Goal: Task Accomplishment & Management: Manage account settings

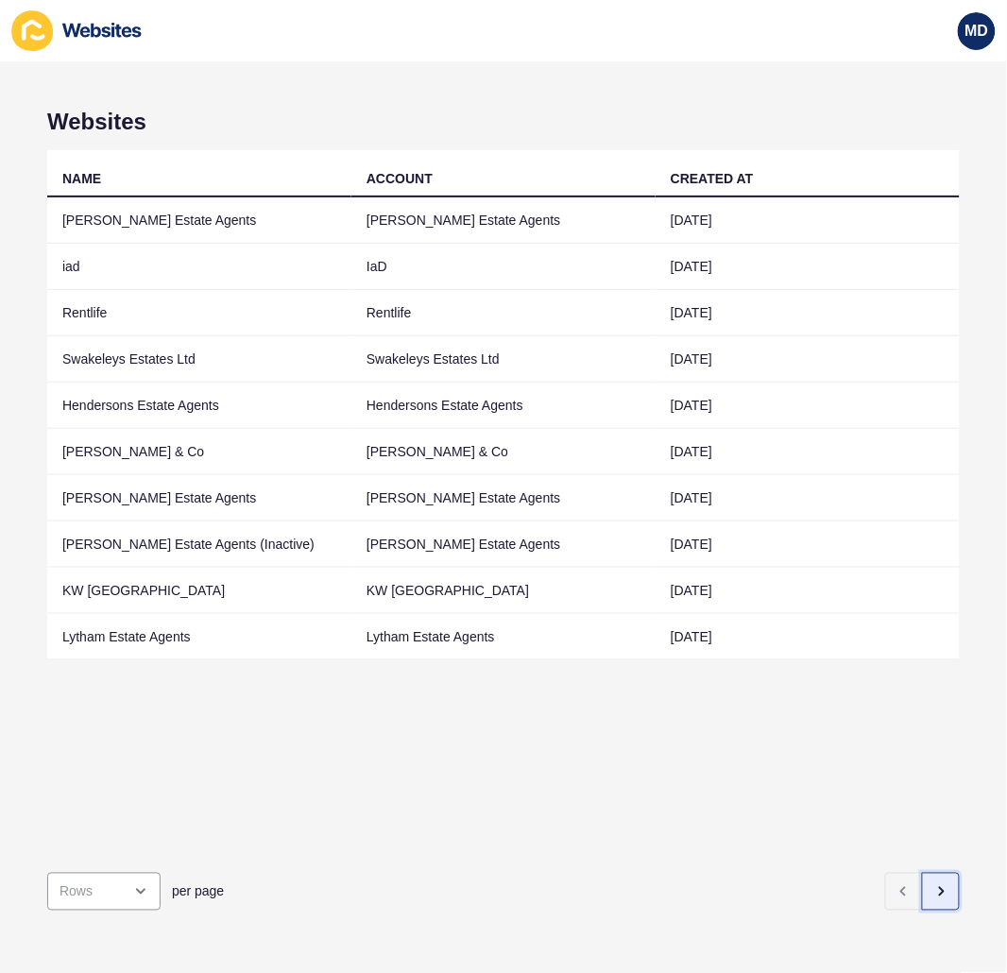
click at [934, 885] on icon "button" at bounding box center [941, 892] width 15 height 15
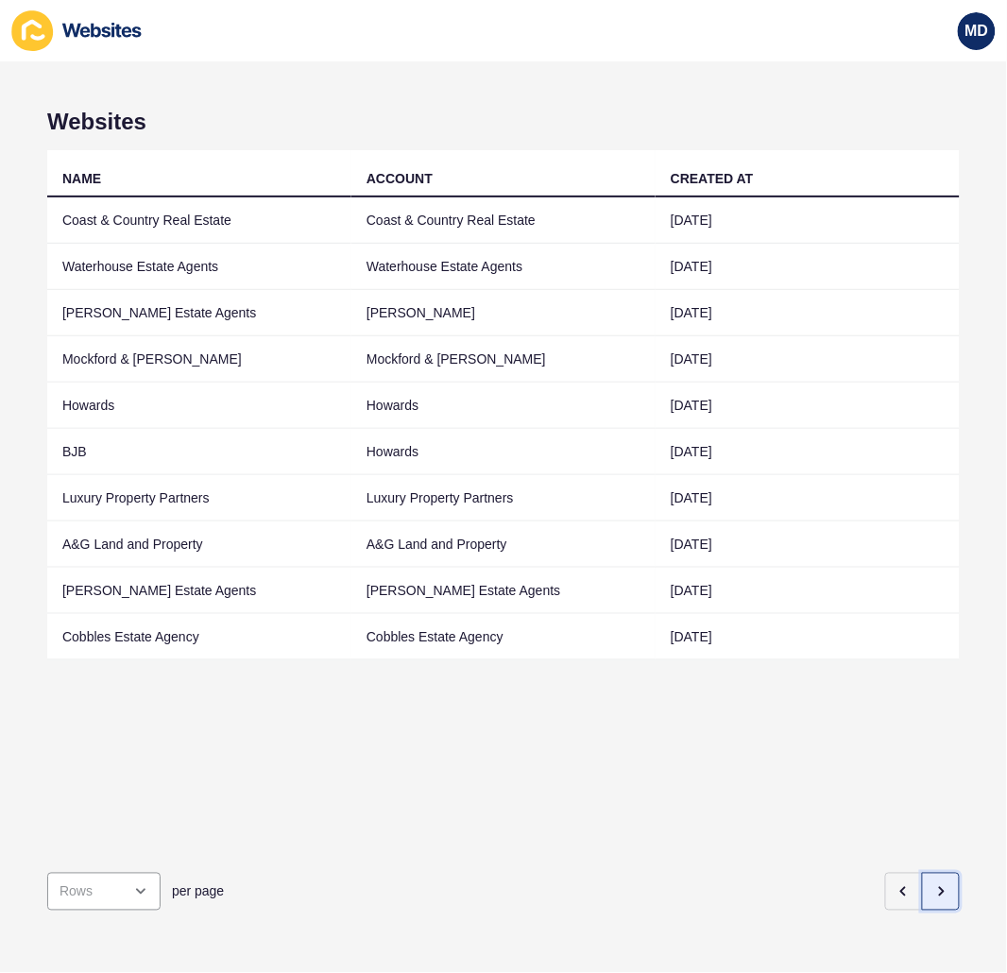
click at [934, 885] on icon "button" at bounding box center [941, 892] width 15 height 15
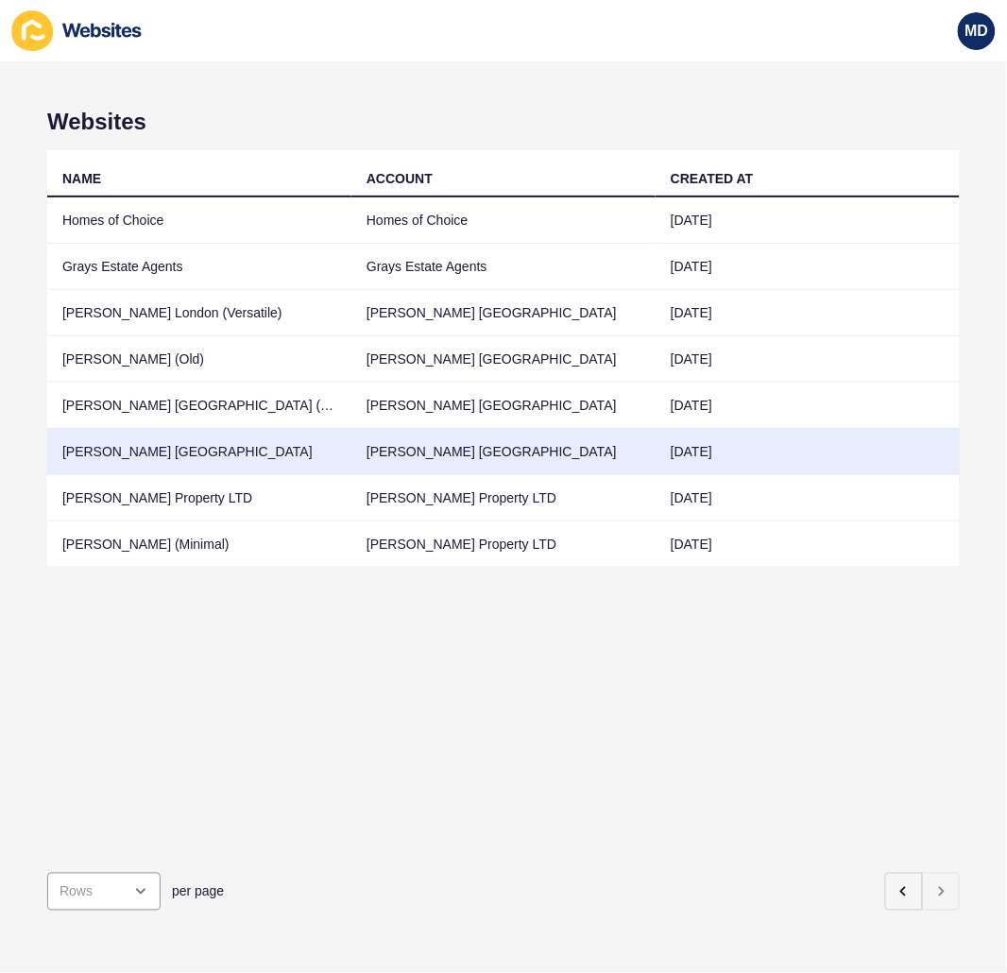
click at [126, 456] on td "[PERSON_NAME] [GEOGRAPHIC_DATA]" at bounding box center [199, 452] width 304 height 46
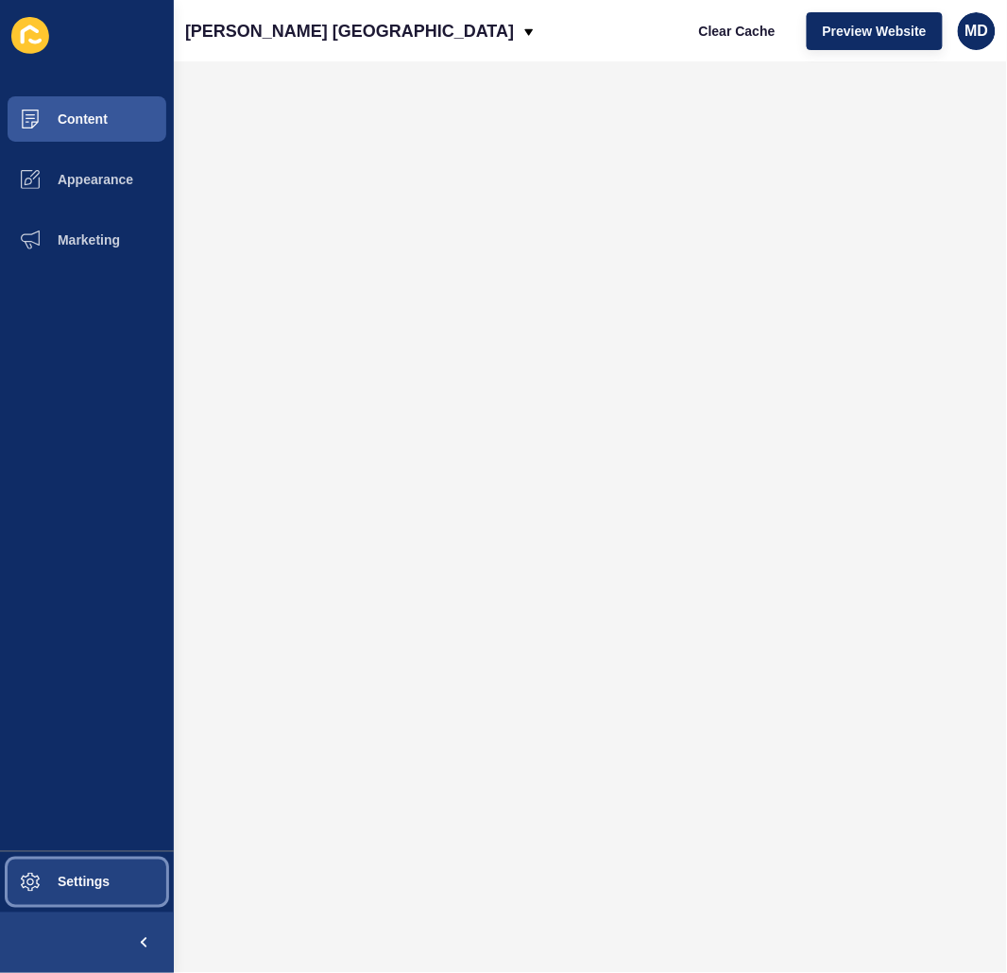
click at [91, 872] on button "Settings" at bounding box center [87, 882] width 174 height 60
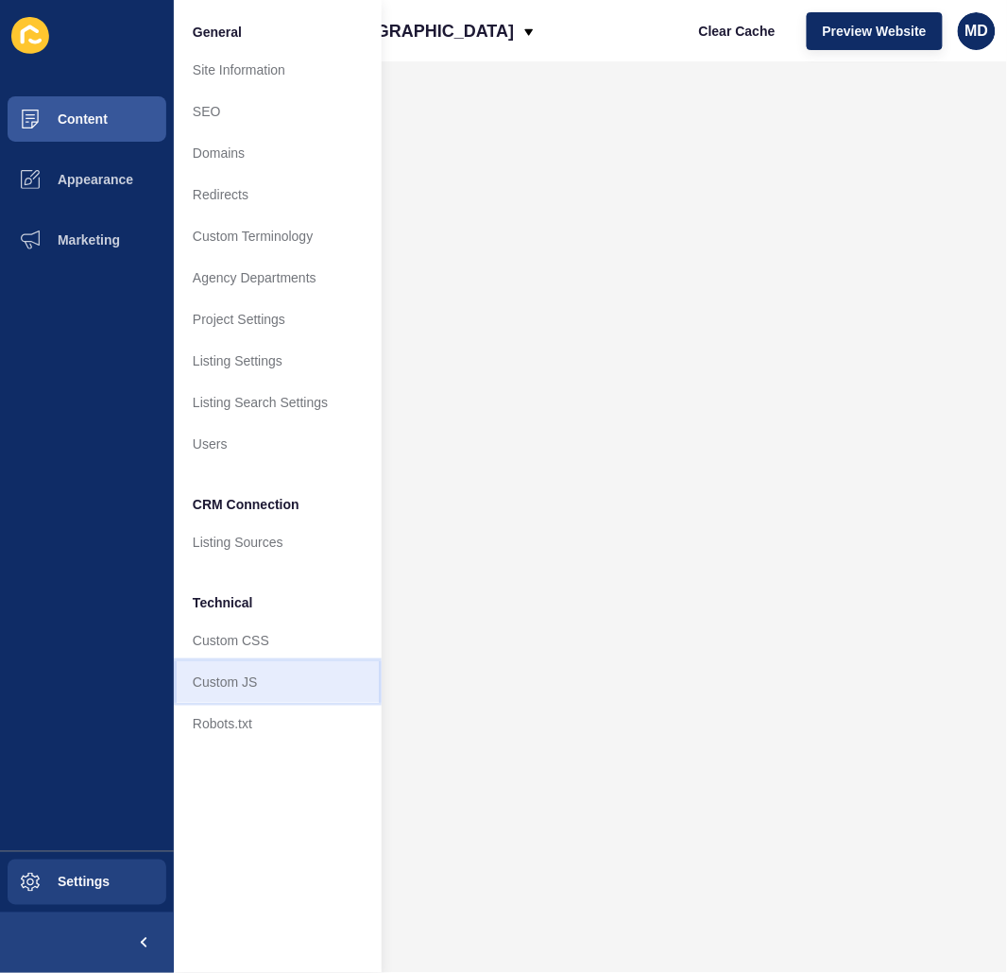
click at [255, 681] on link "Custom JS" at bounding box center [278, 683] width 208 height 42
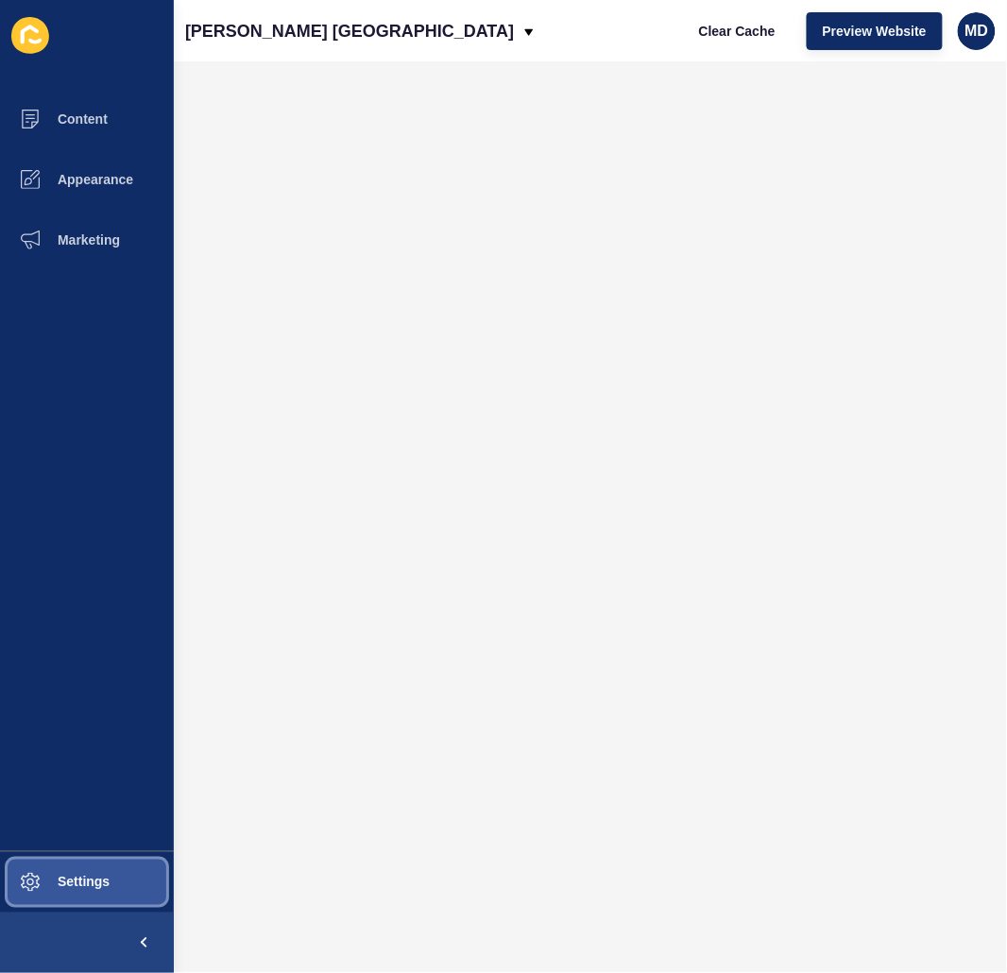
click at [54, 892] on span at bounding box center [30, 882] width 60 height 60
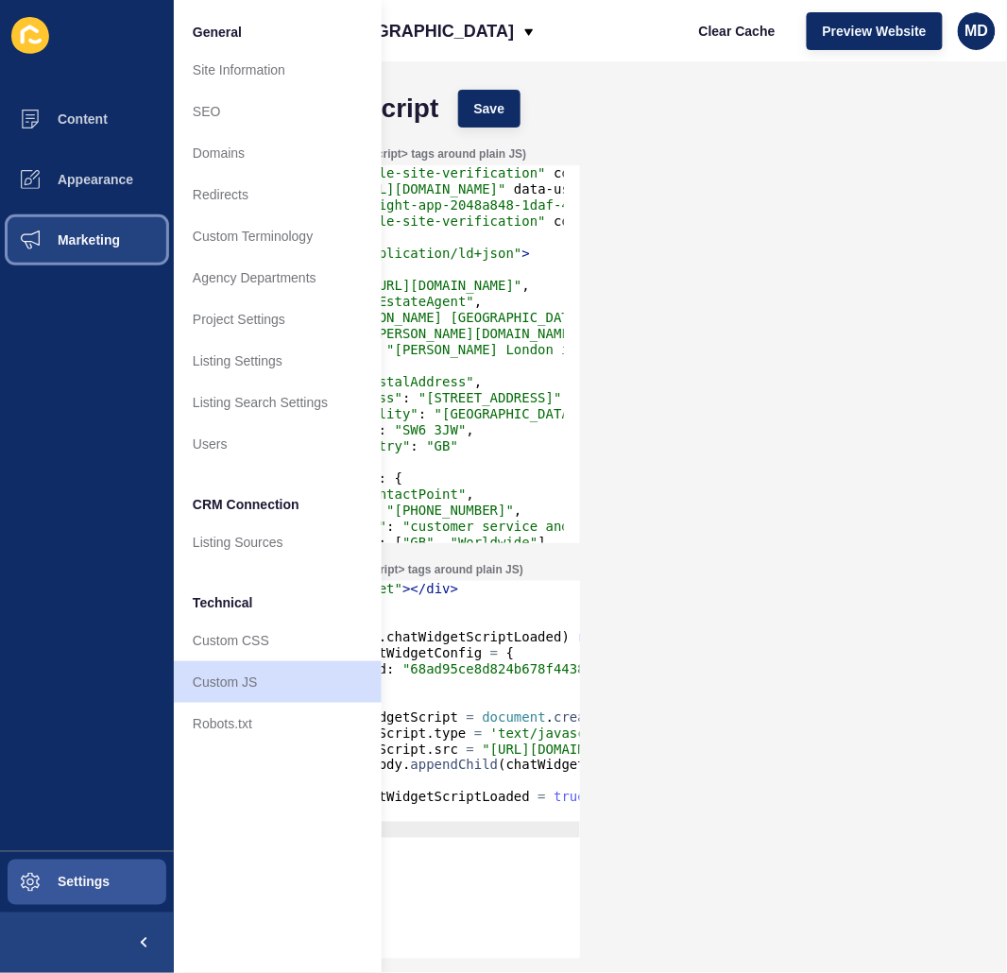
click at [95, 242] on span "Marketing" at bounding box center [58, 239] width 123 height 15
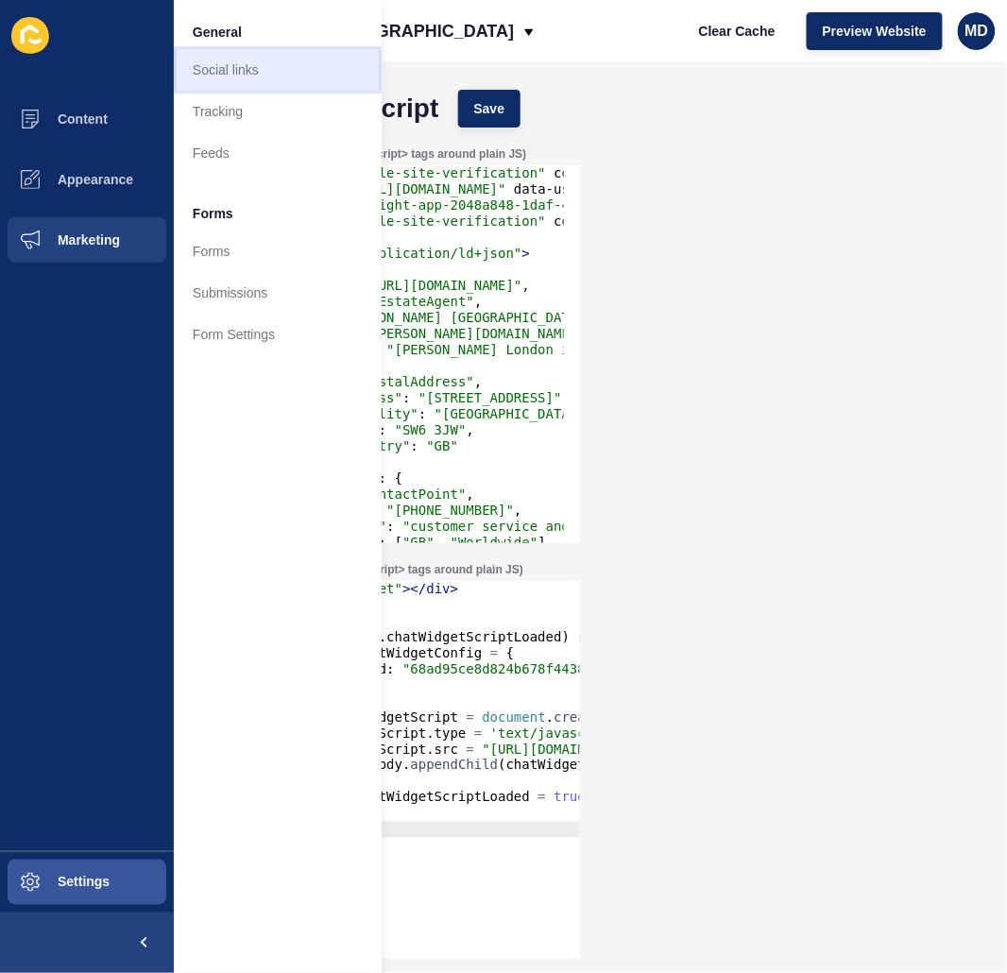
click at [241, 79] on link "Social links" at bounding box center [278, 70] width 208 height 42
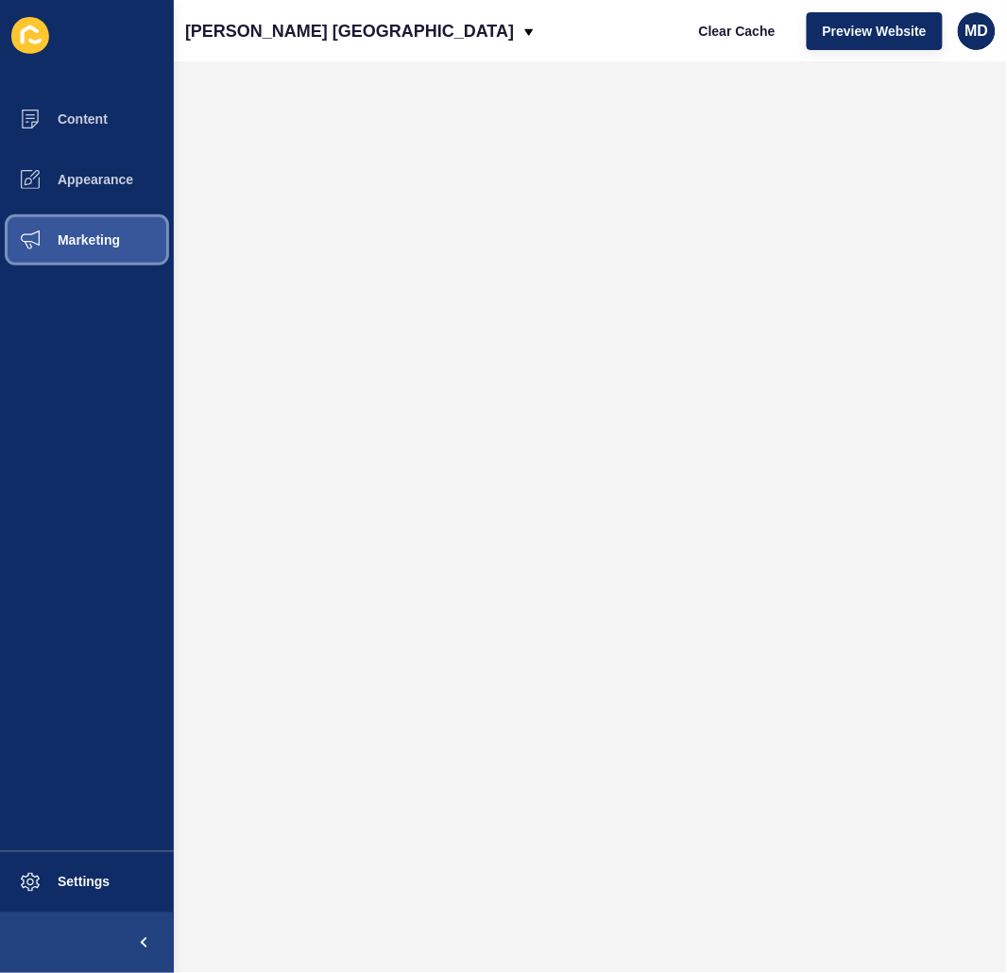
click at [129, 239] on button "Marketing" at bounding box center [87, 240] width 174 height 60
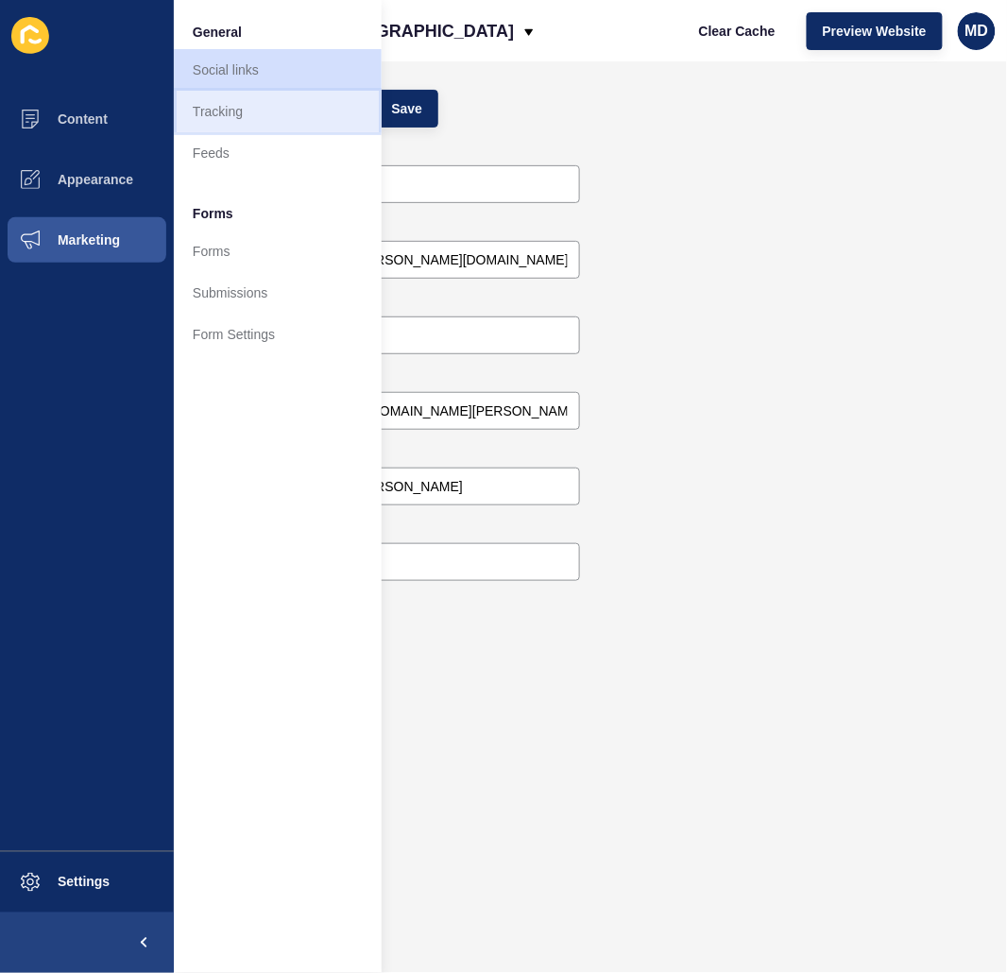
click at [239, 129] on link "Tracking" at bounding box center [278, 112] width 208 height 42
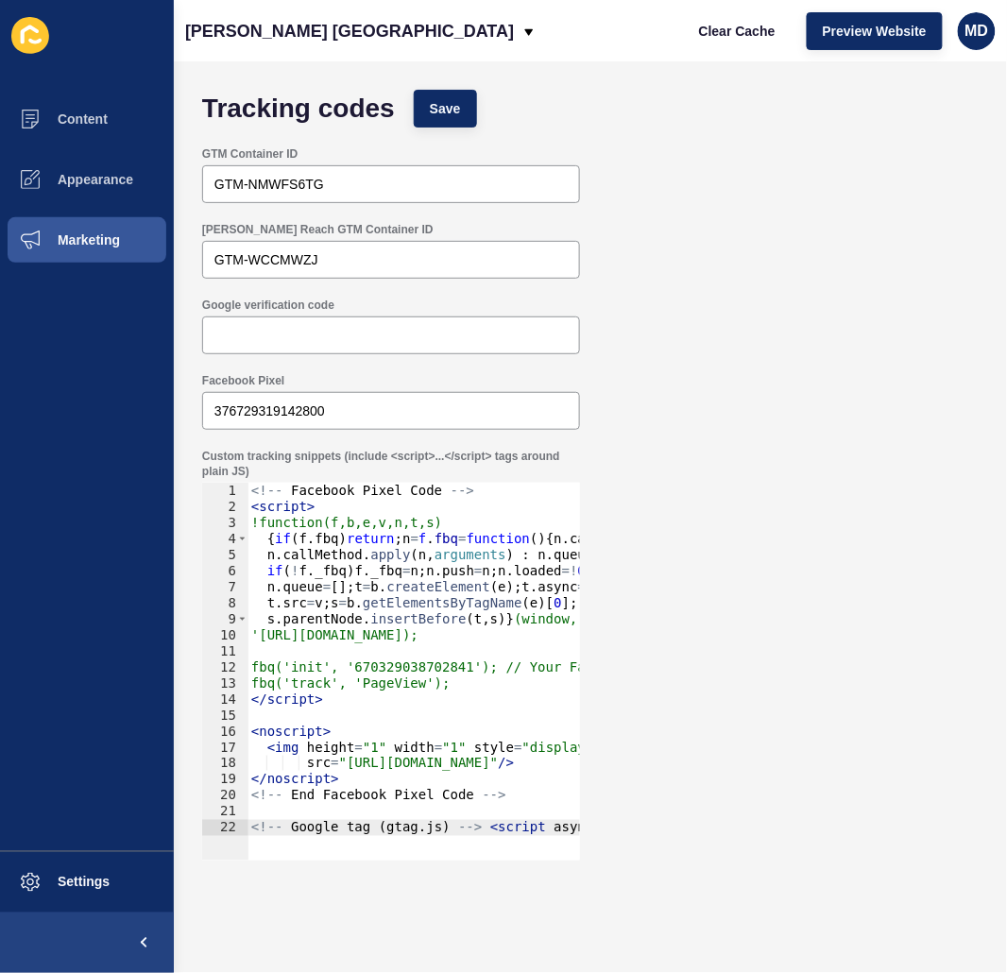
drag, startPoint x: 446, startPoint y: 819, endPoint x: 562, endPoint y: 820, distance: 116.2
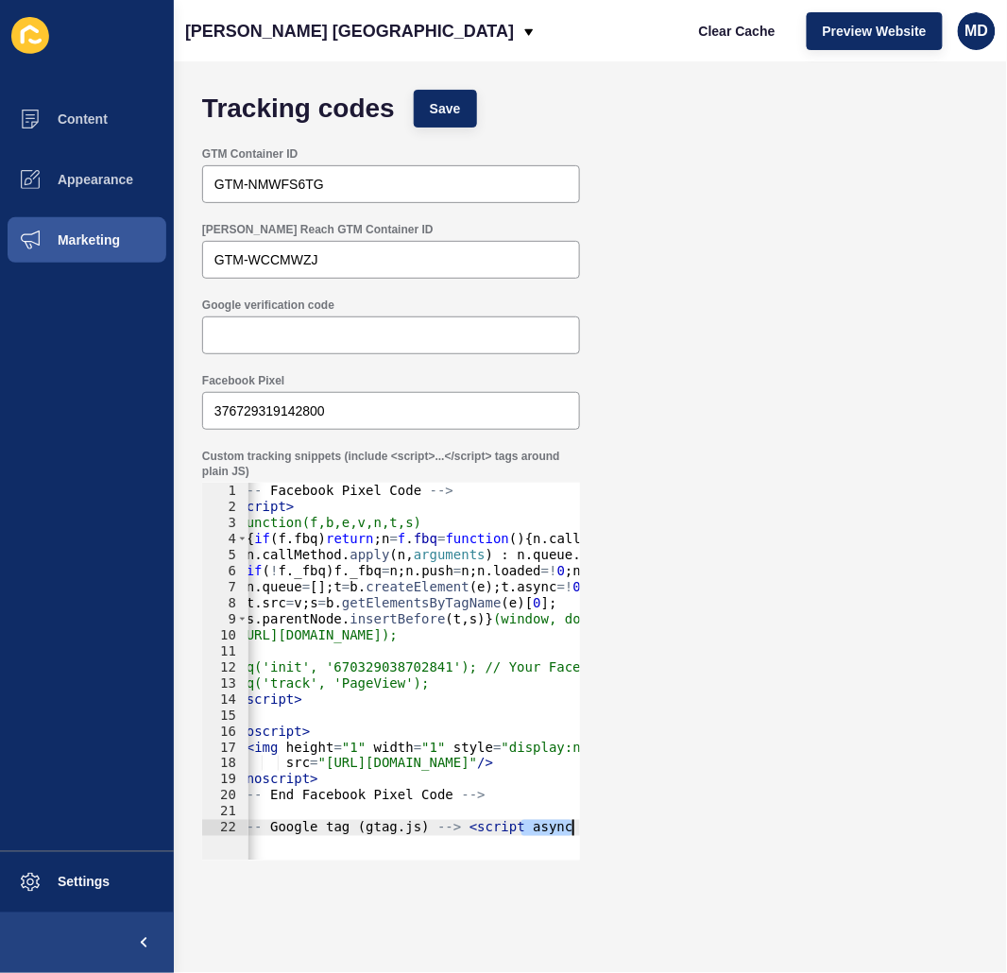
scroll to position [0, 1697]
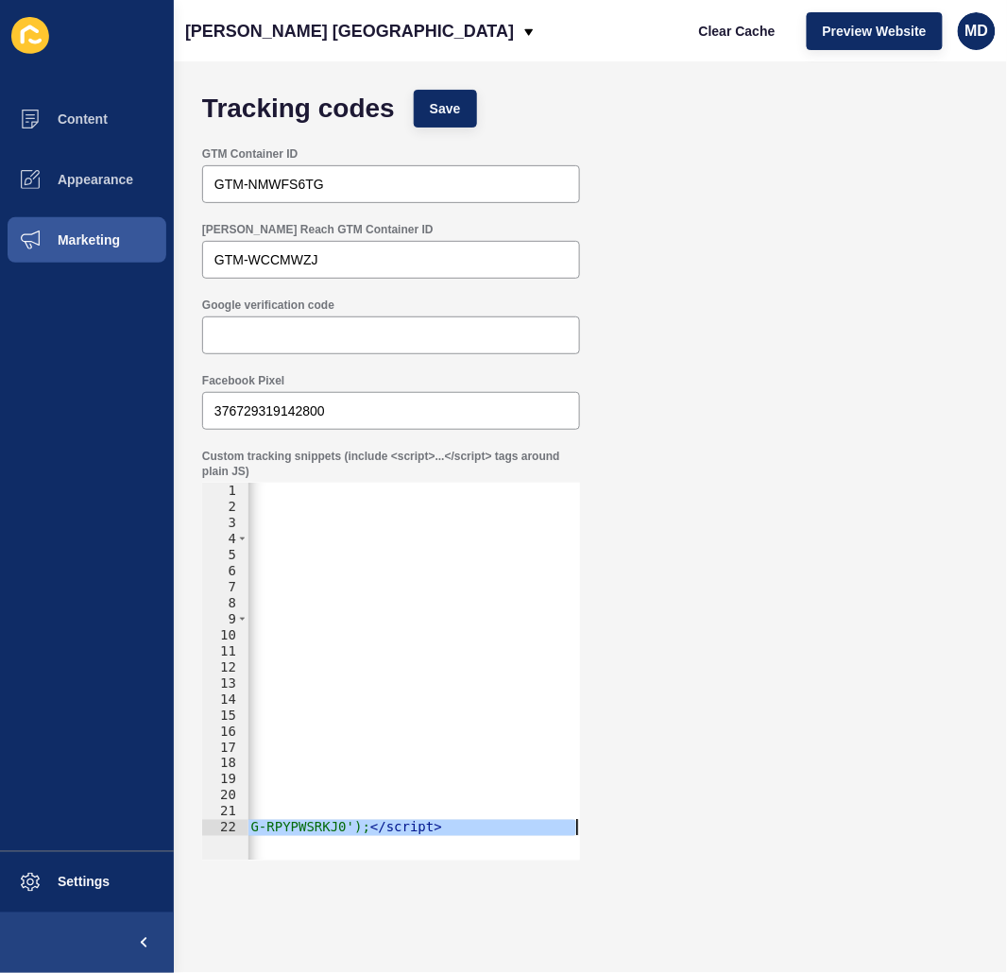
drag, startPoint x: 540, startPoint y: 826, endPoint x: 665, endPoint y: 835, distance: 126.1
click at [677, 839] on div "Custom tracking snippets (include <script>...</script> tags around plain JS) 1 …" at bounding box center [591, 654] width 796 height 431
type textarea "<!-- Google tag (gtag.js) --> <script async src="[URL][DOMAIN_NAME]"></script> …"
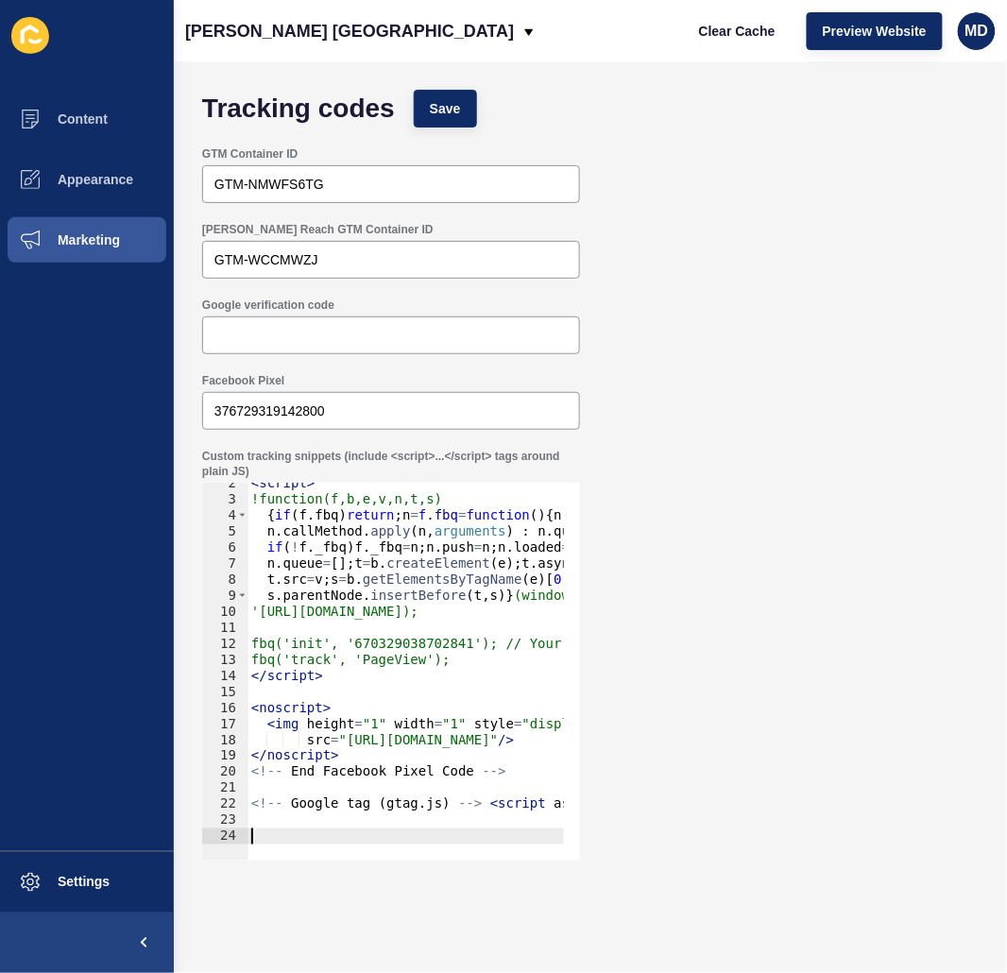
scroll to position [23, 0]
paste textarea
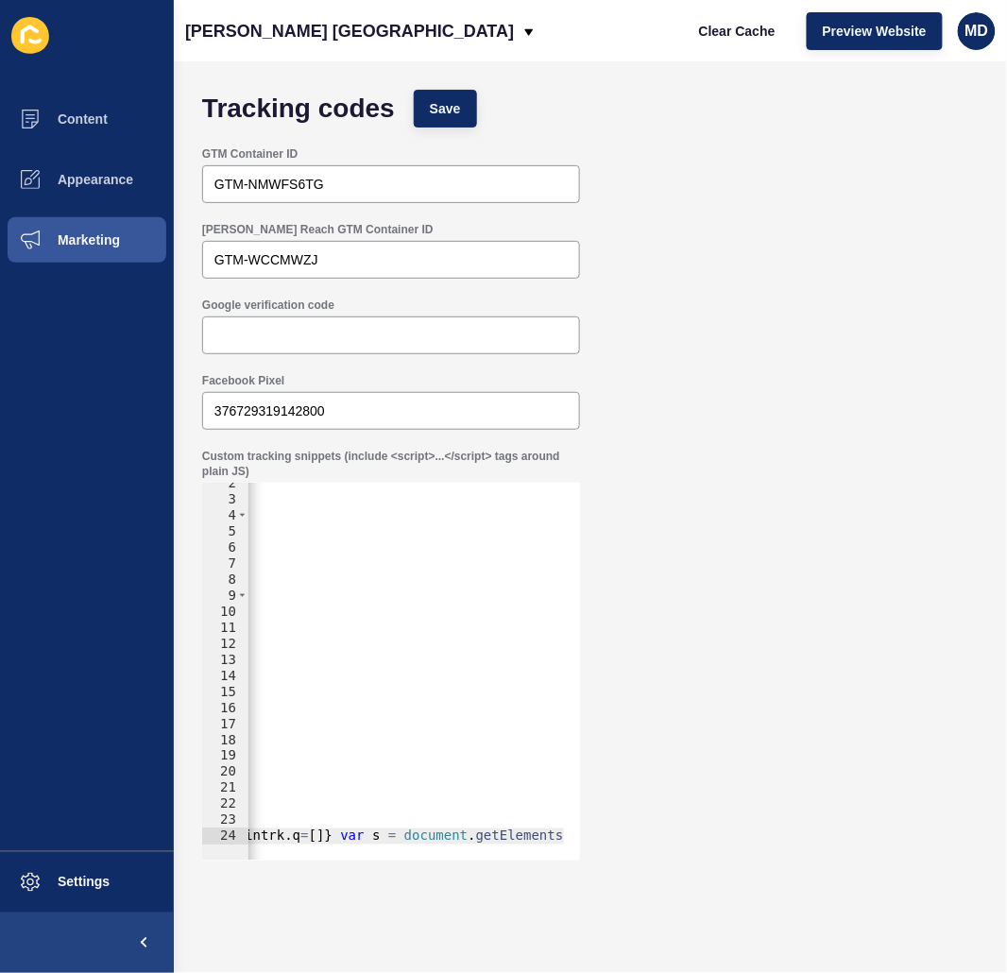
scroll to position [0, 0]
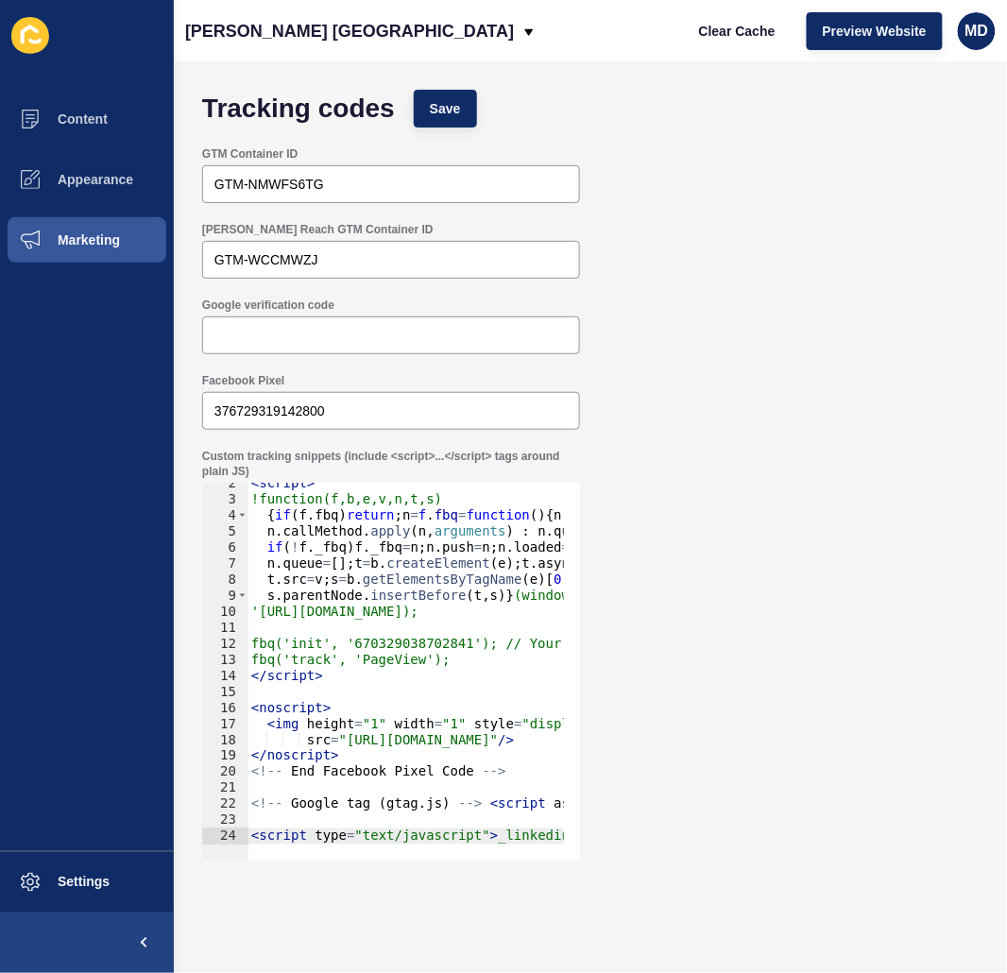
click at [392, 886] on div "Tracking codes Save GTM Container ID GTM-NMWFS6TG [PERSON_NAME] Reach GTM Conta…" at bounding box center [591, 517] width 834 height 912
click at [801, 369] on div "Facebook Pixel 376729319142800" at bounding box center [591, 402] width 796 height 76
click at [454, 106] on span "Save" at bounding box center [445, 108] width 31 height 19
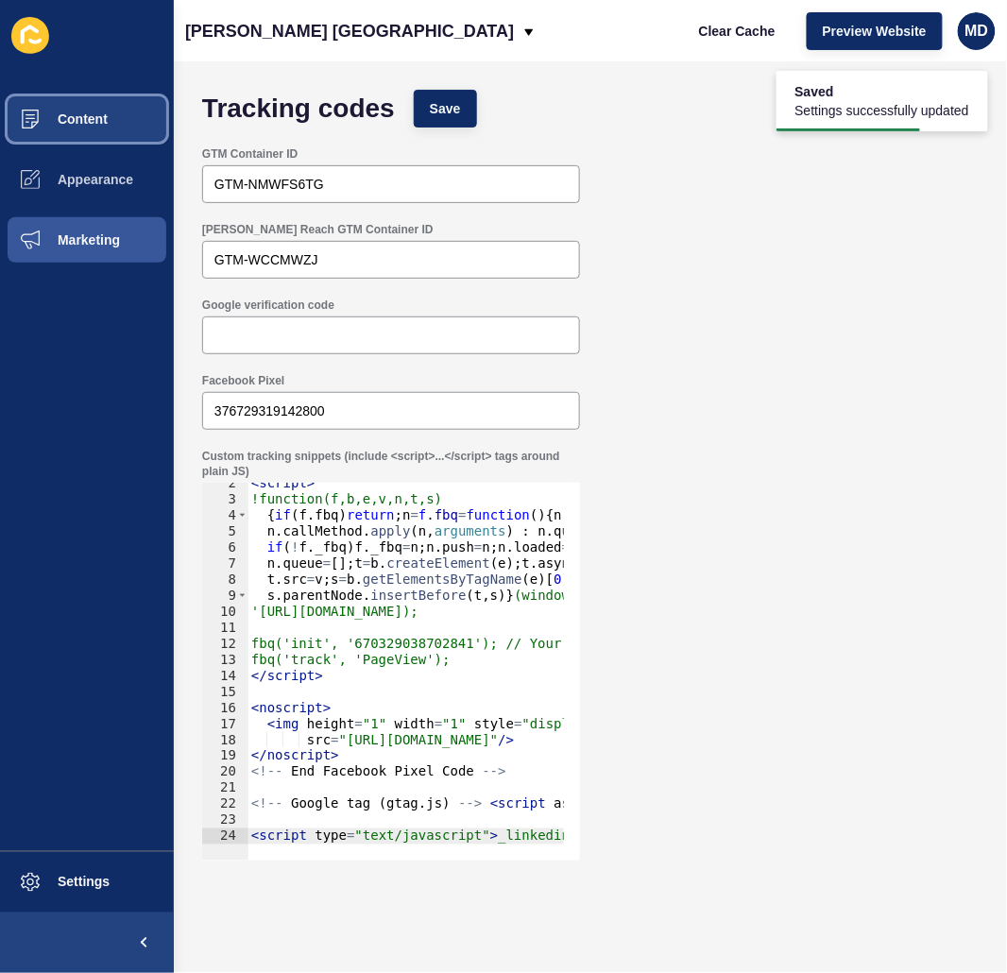
click at [97, 117] on span "Content" at bounding box center [52, 119] width 111 height 15
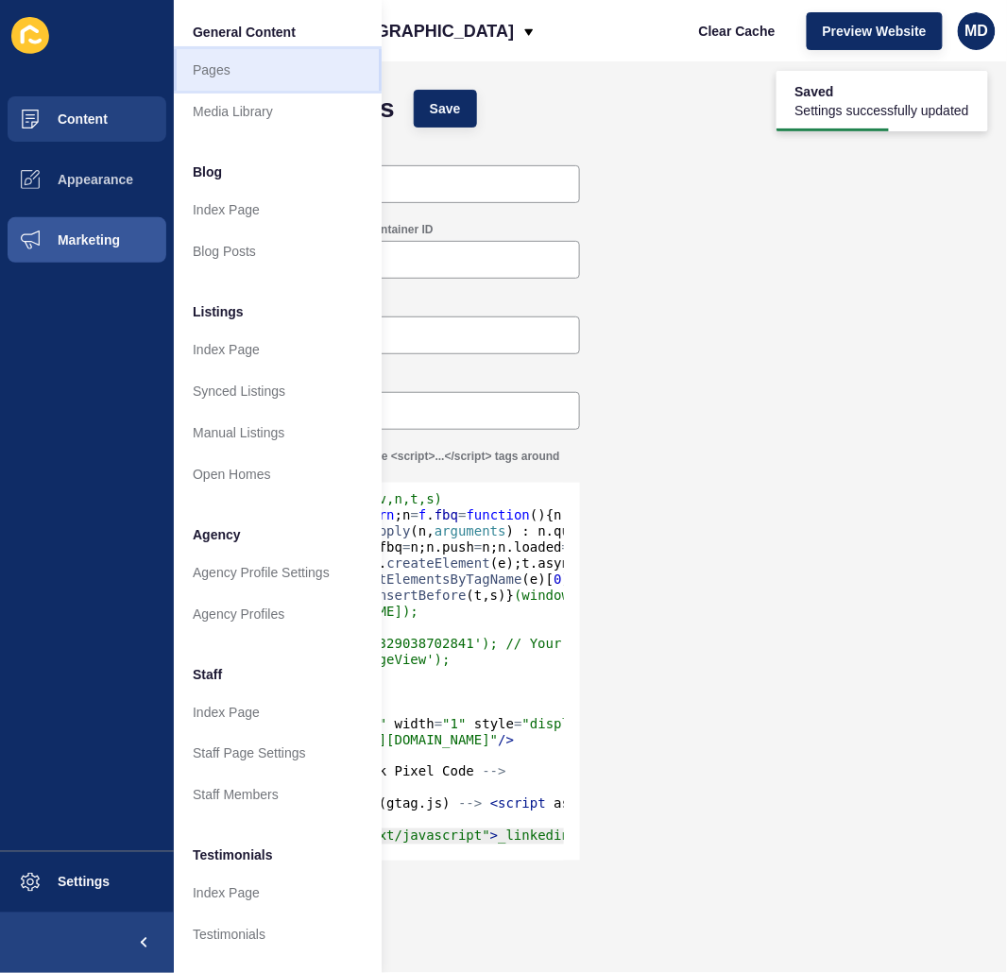
click at [211, 76] on link "Pages" at bounding box center [278, 70] width 208 height 42
